Goal: Complete application form

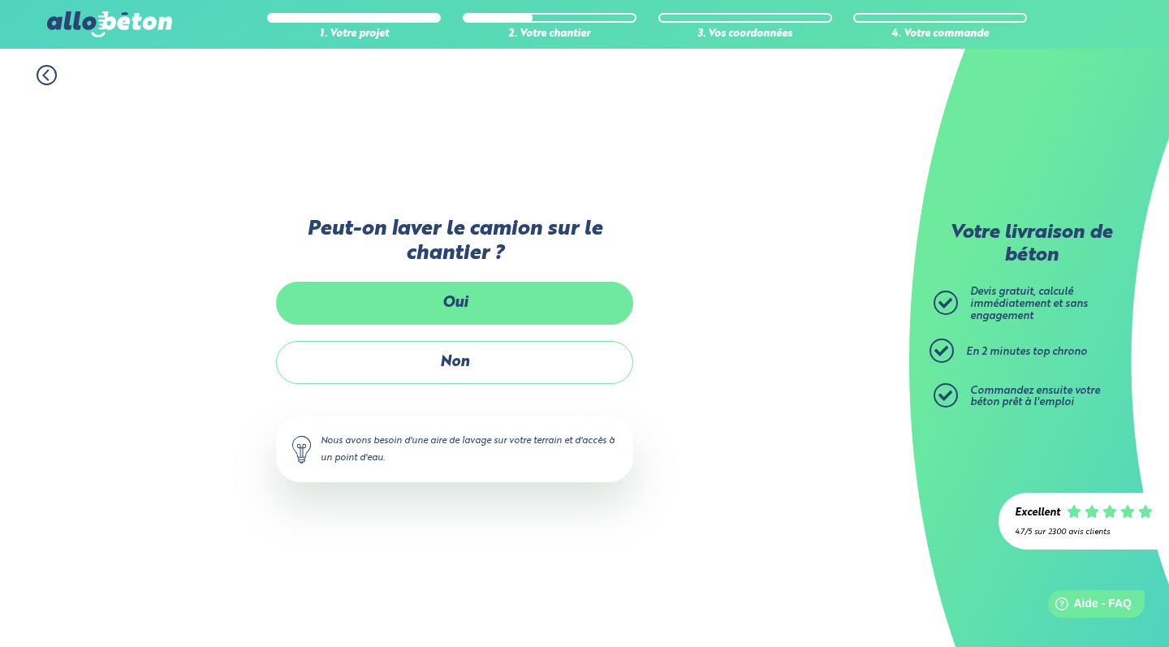
click at [490, 306] on label "Oui" at bounding box center [454, 303] width 357 height 43
click at [0, 0] on input "Oui" at bounding box center [0, 0] width 0 height 0
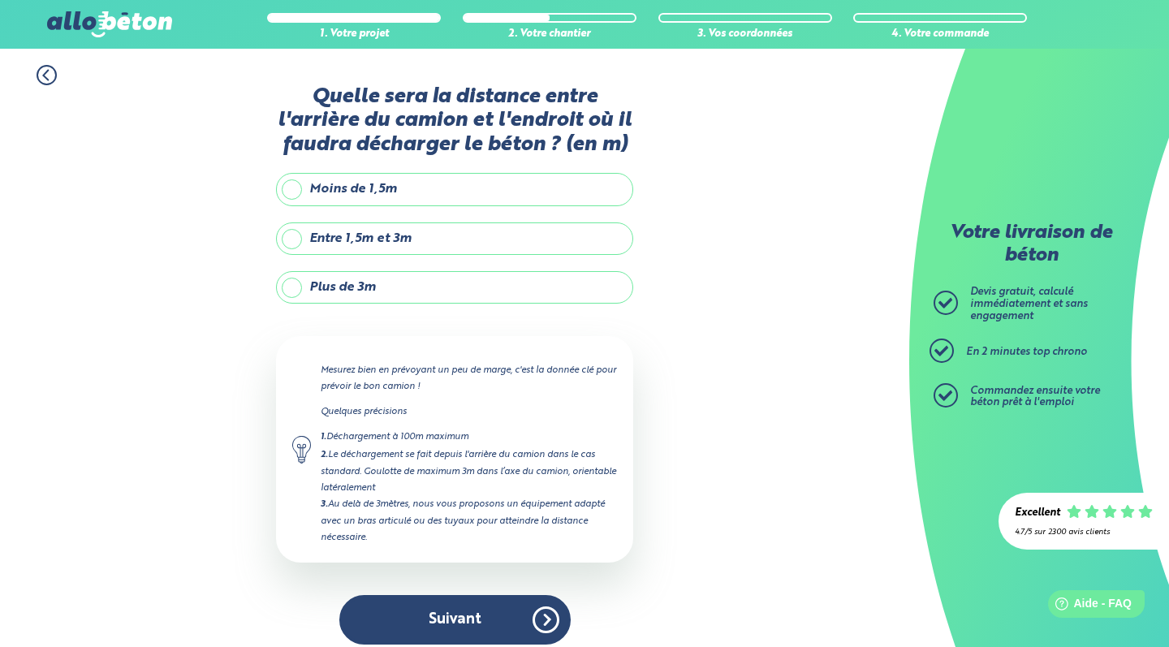
click at [424, 205] on label "Moins de 1,5m" at bounding box center [454, 189] width 357 height 32
click at [0, 0] on input "Moins de 1,5m" at bounding box center [0, 0] width 0 height 0
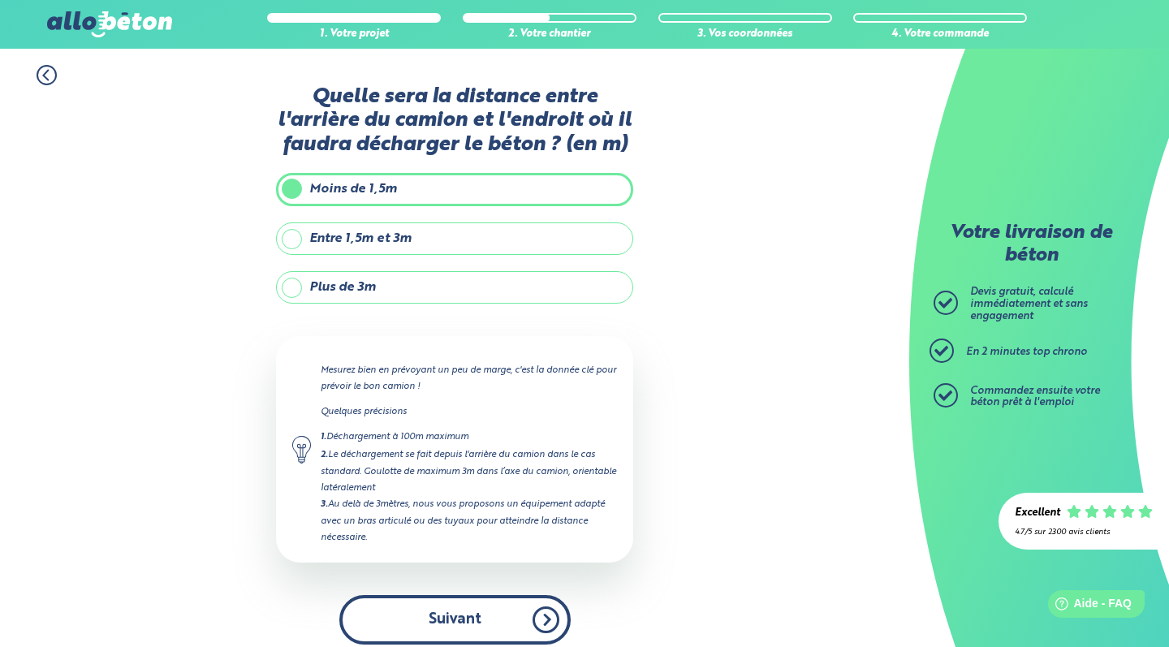
click at [472, 628] on button "Suivant" at bounding box center [454, 620] width 231 height 50
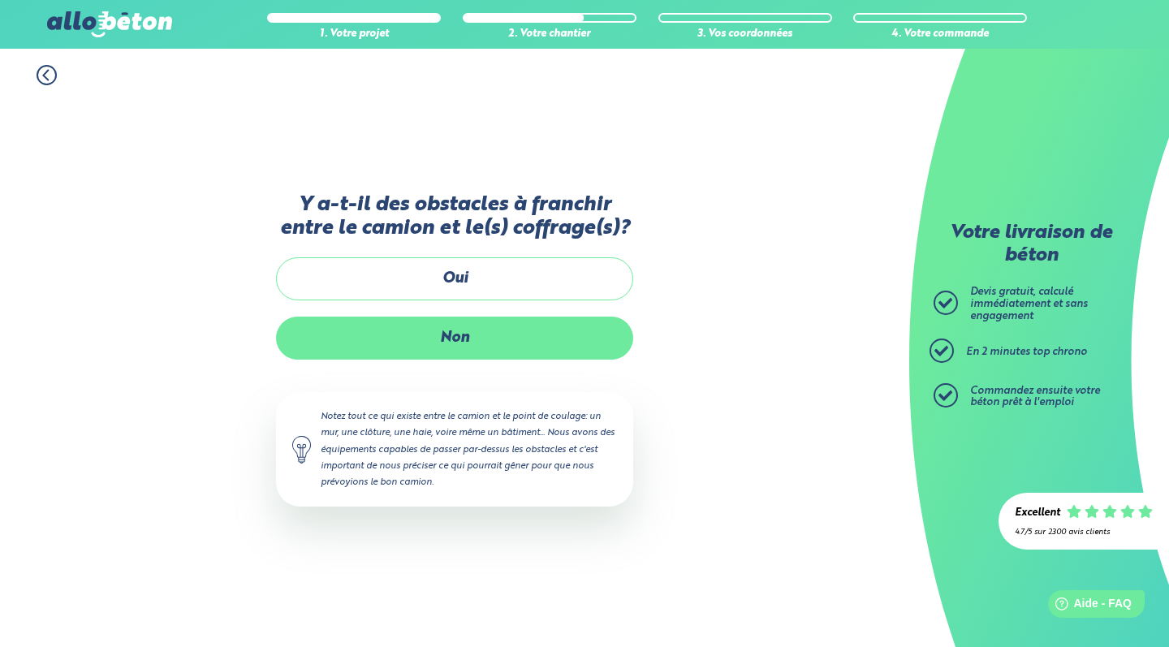
click at [461, 356] on label "Non" at bounding box center [454, 338] width 357 height 43
click at [0, 0] on input "Non" at bounding box center [0, 0] width 0 height 0
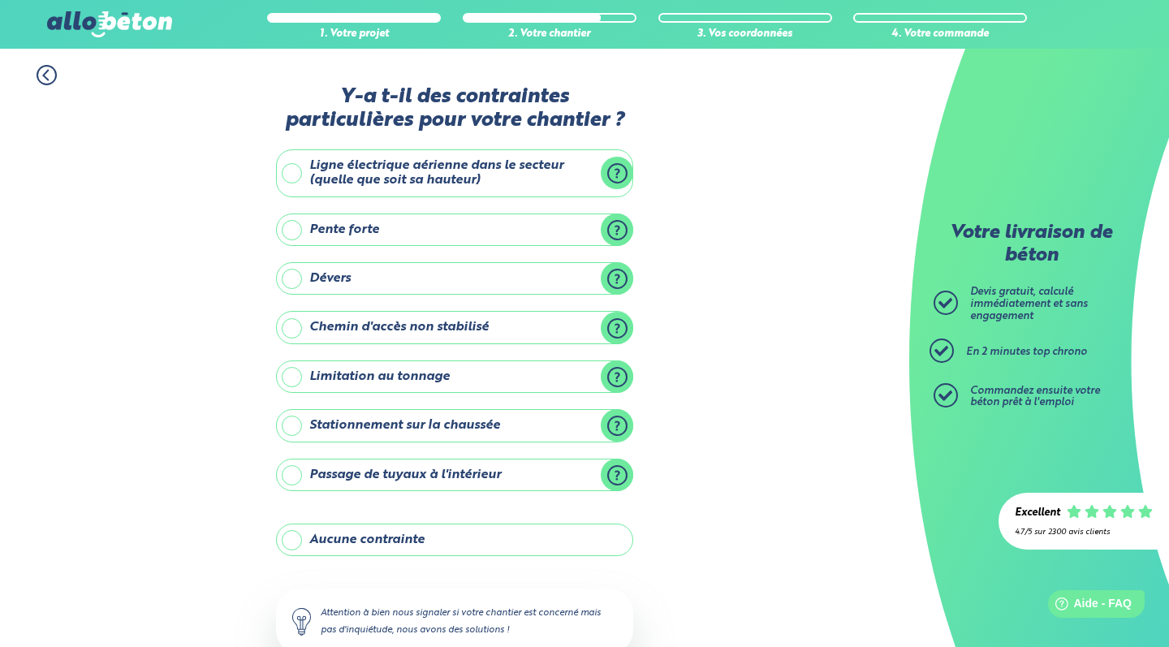
click at [438, 537] on label "Aucune contrainte" at bounding box center [454, 540] width 357 height 32
click at [0, 0] on input "Aucune contrainte" at bounding box center [0, 0] width 0 height 0
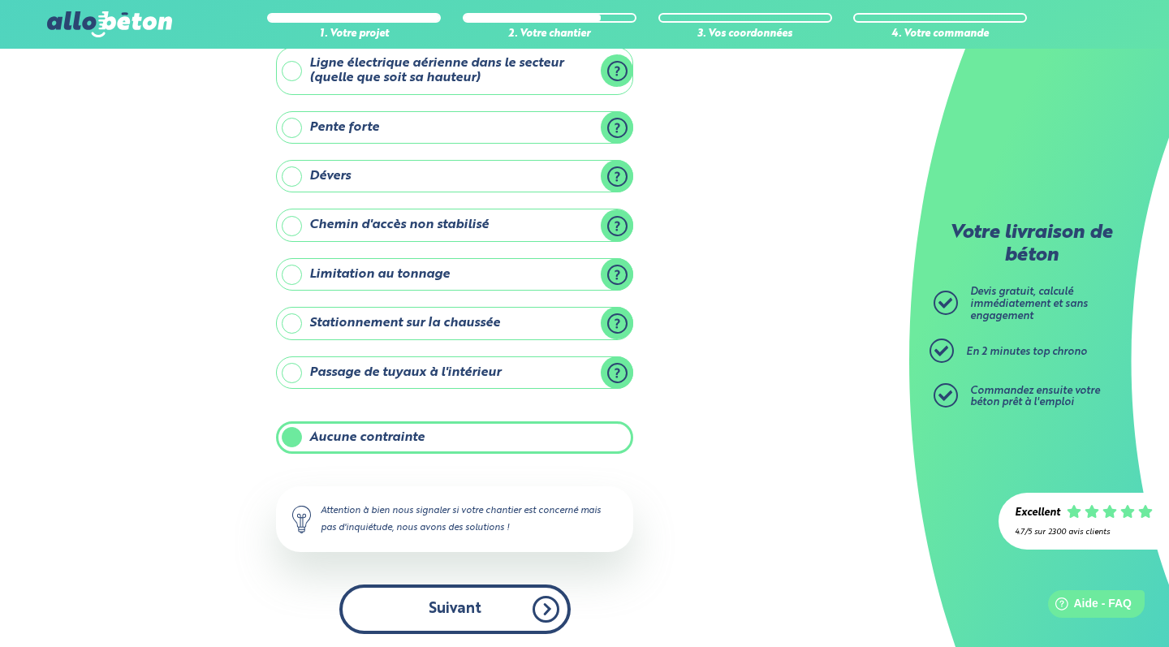
scroll to position [101, 0]
click at [473, 620] on button "Suivant" at bounding box center [454, 611] width 231 height 50
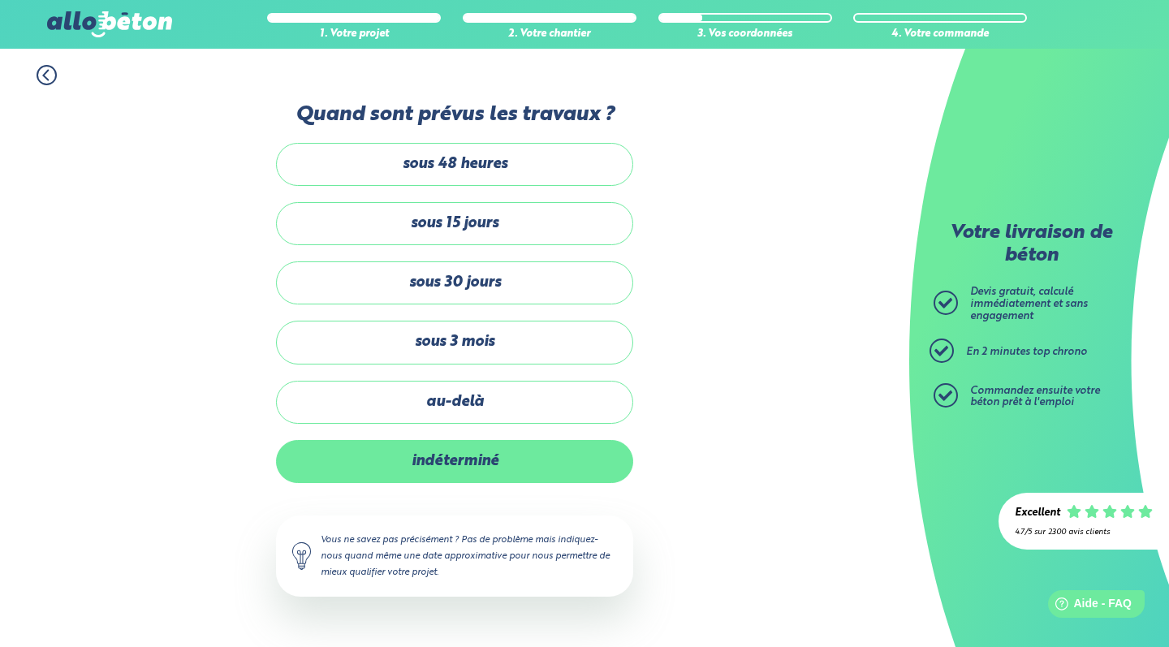
click at [483, 448] on label "indéterminé" at bounding box center [454, 461] width 357 height 43
click at [0, 0] on input "indéterminé" at bounding box center [0, 0] width 0 height 0
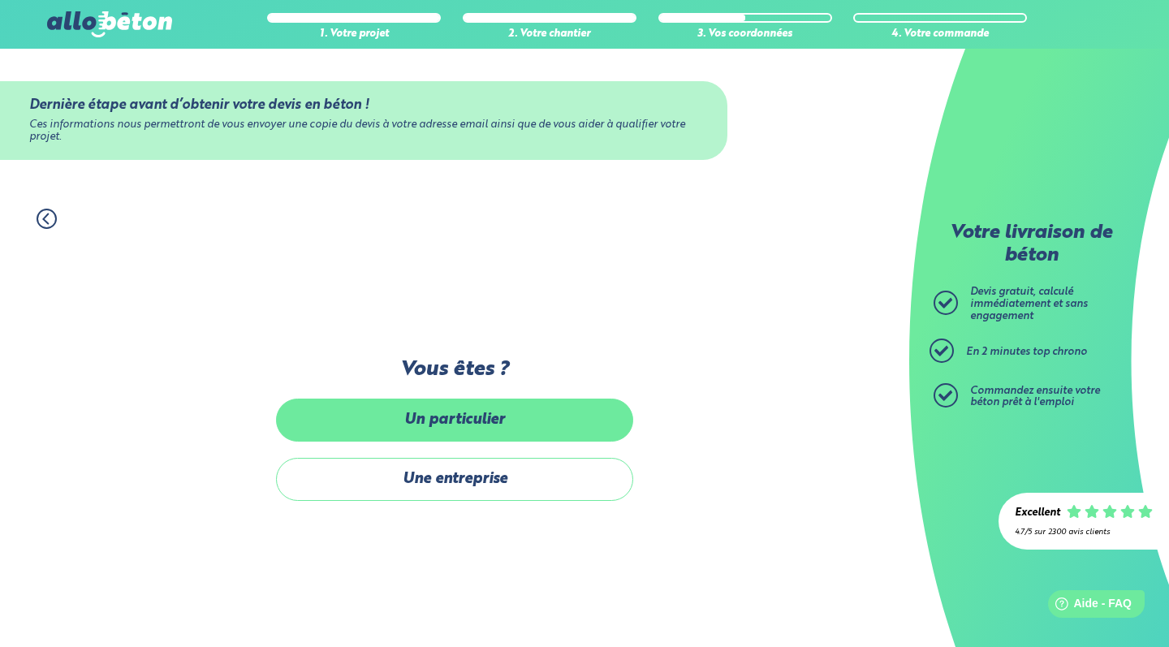
click at [486, 429] on label "Un particulier" at bounding box center [454, 420] width 357 height 43
click at [0, 0] on input "Un particulier" at bounding box center [0, 0] width 0 height 0
